Goal: Task Accomplishment & Management: Manage account settings

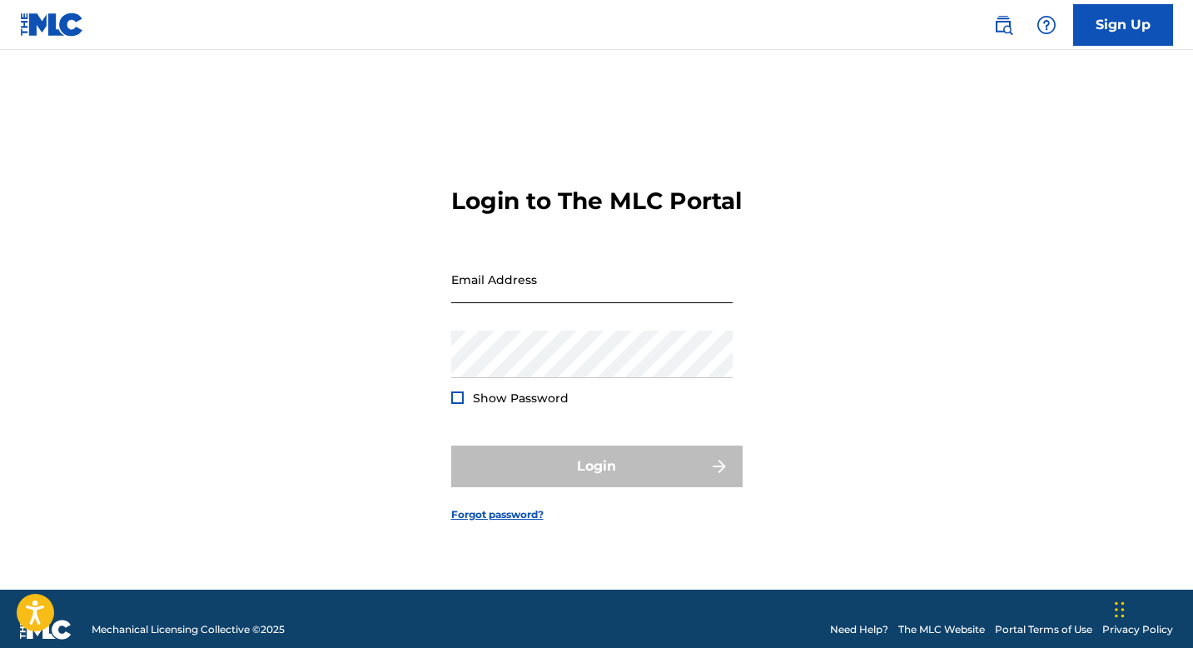
click at [549, 300] on input "Email Address" at bounding box center [591, 279] width 281 height 47
type input "[EMAIL_ADDRESS][DOMAIN_NAME]"
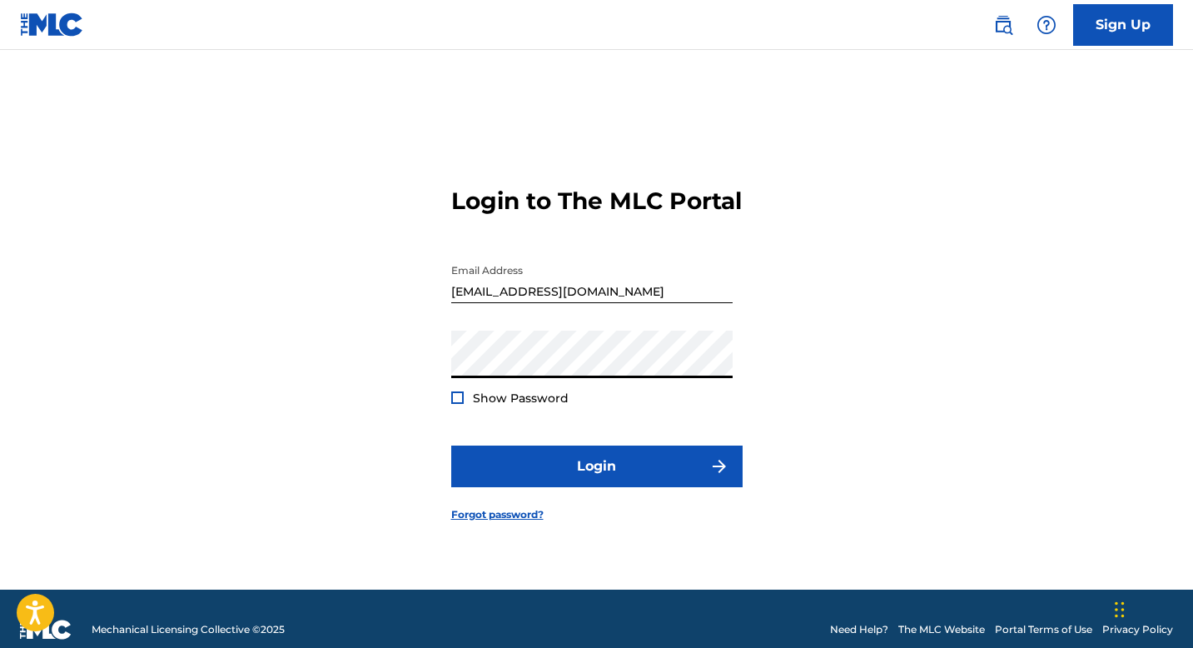
click at [451, 445] on button "Login" at bounding box center [596, 466] width 291 height 42
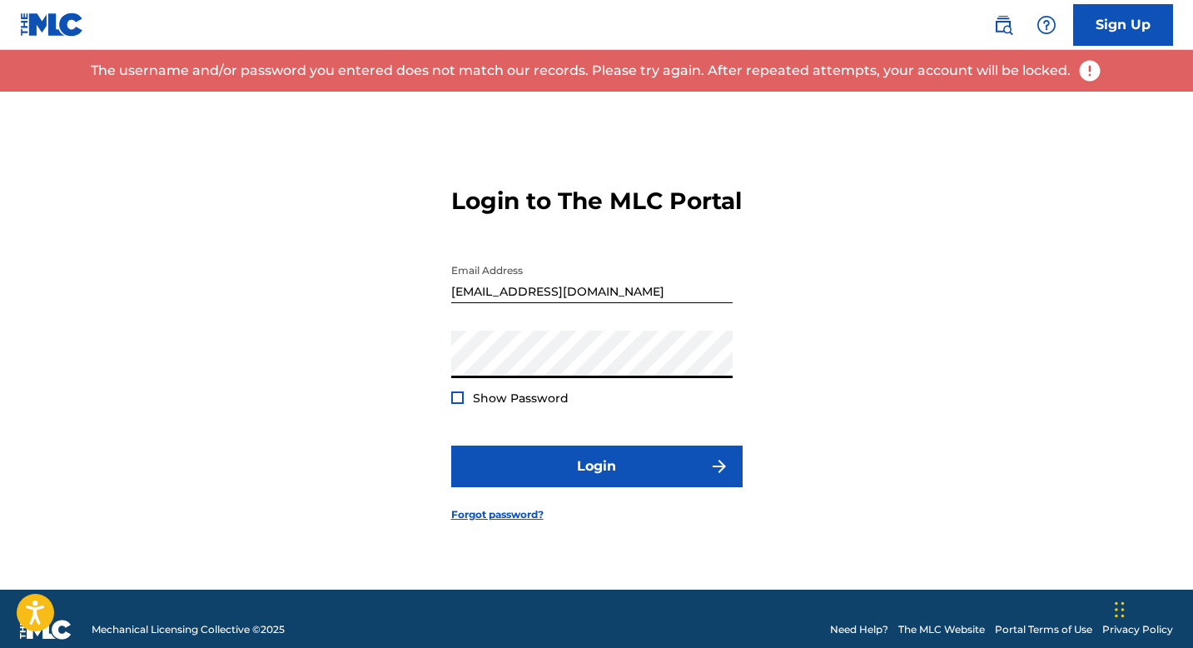
click at [451, 445] on button "Login" at bounding box center [596, 466] width 291 height 42
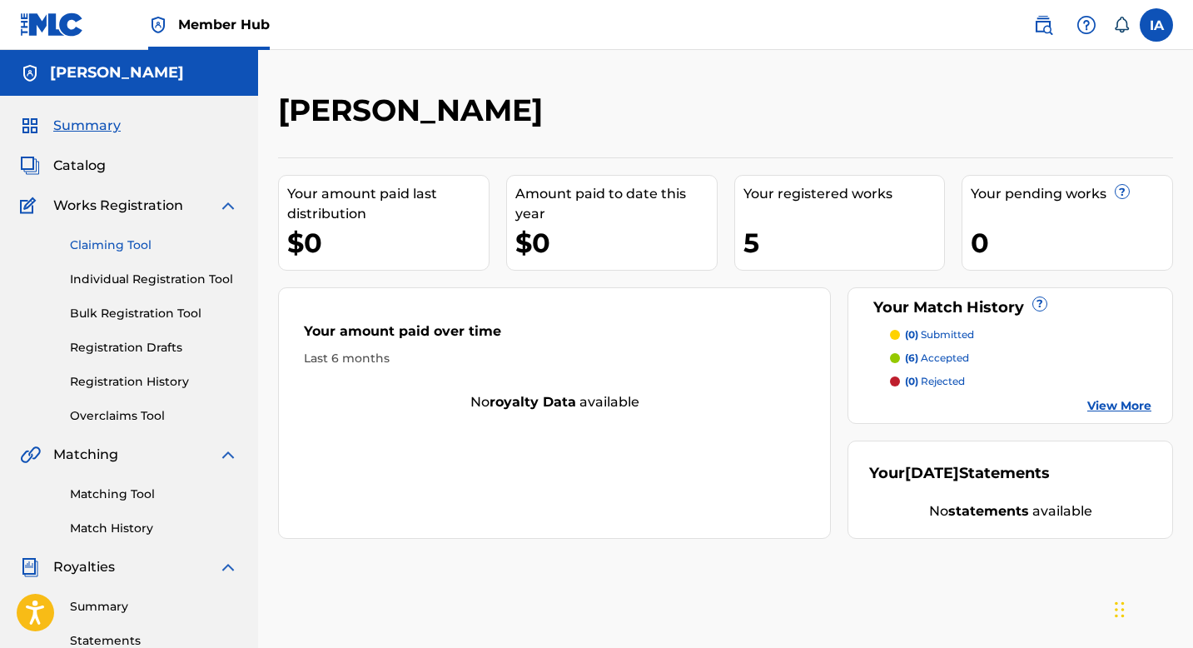
click at [109, 242] on link "Claiming Tool" at bounding box center [154, 244] width 168 height 17
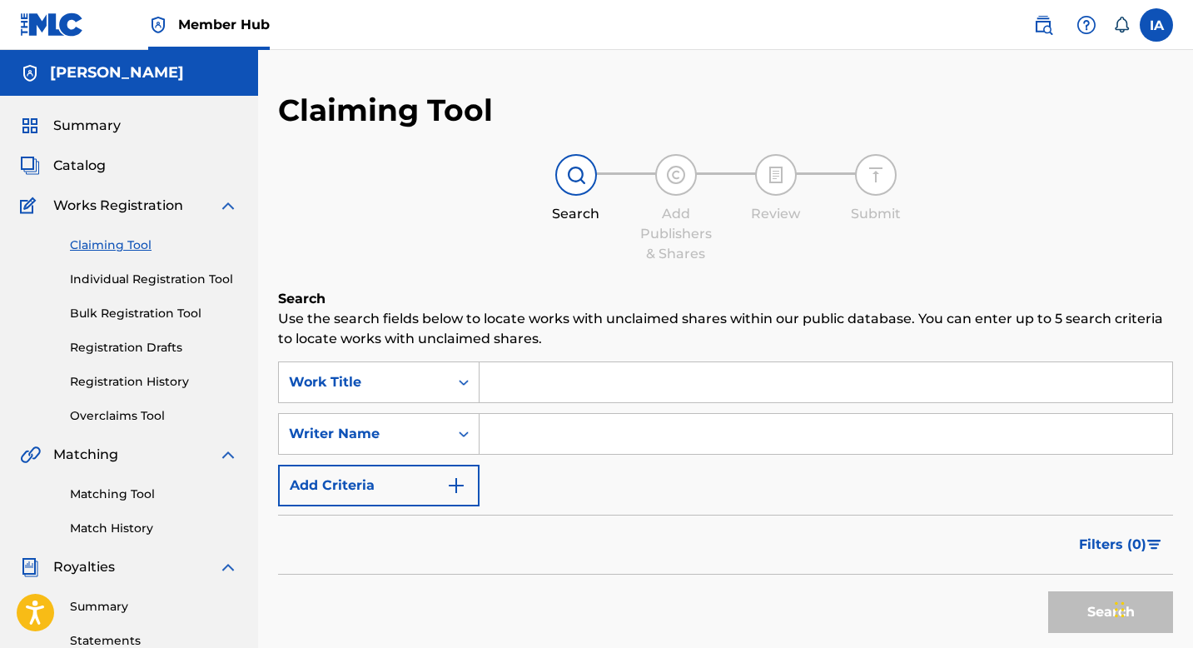
scroll to position [337, 0]
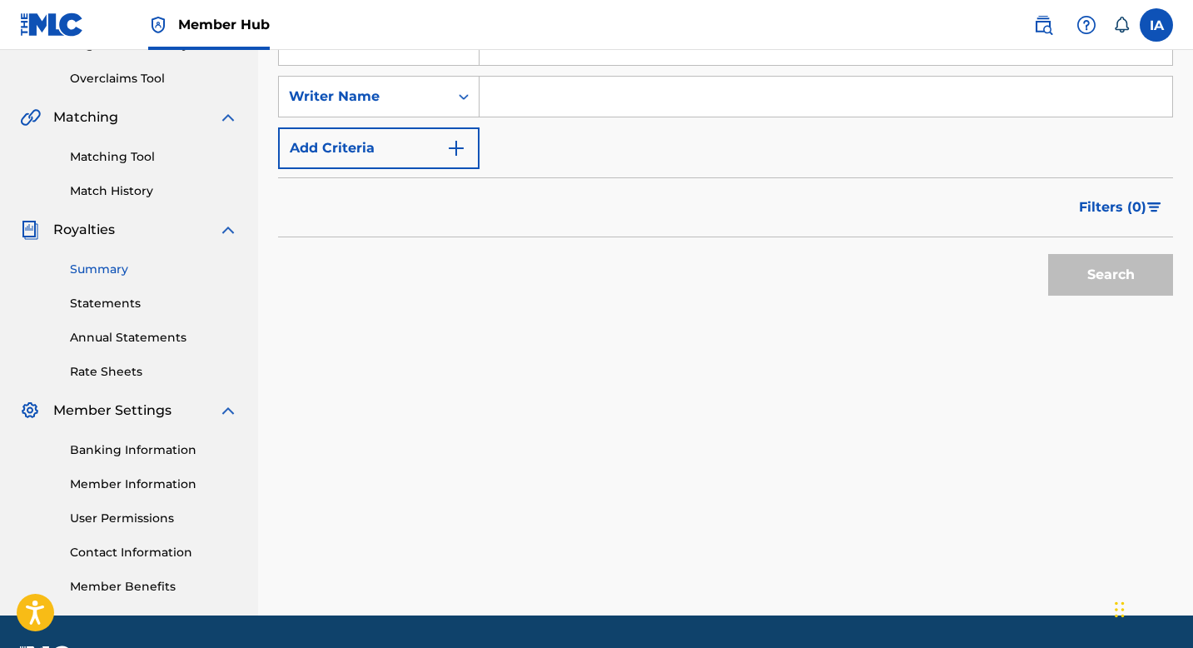
click at [127, 264] on link "Summary" at bounding box center [154, 269] width 168 height 17
